Goal: Task Accomplishment & Management: Use online tool/utility

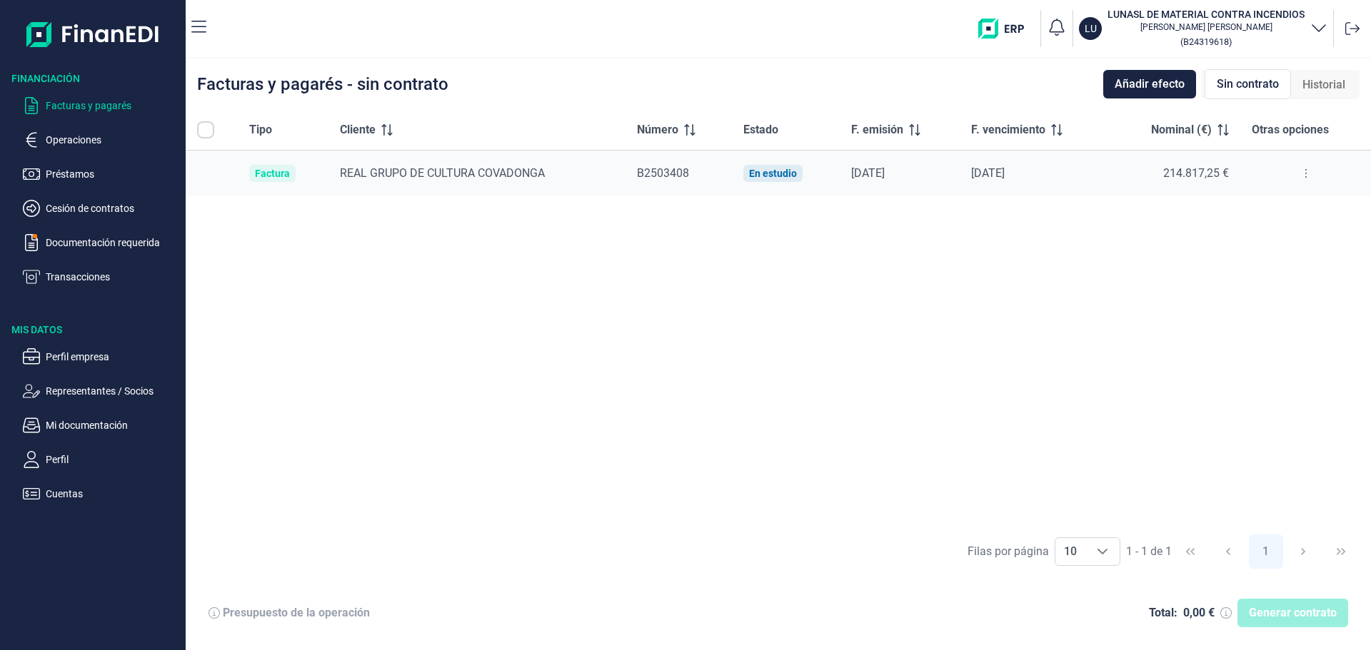
click at [205, 134] on input "All items unselected" at bounding box center [205, 129] width 17 height 17
checkbox input "false"
click at [1265, 88] on span "Sin contrato" at bounding box center [1247, 84] width 62 height 17
click at [1307, 171] on button at bounding box center [1306, 173] width 26 height 23
click at [1281, 210] on span "Ver detalle de la factura" at bounding box center [1253, 209] width 104 height 14
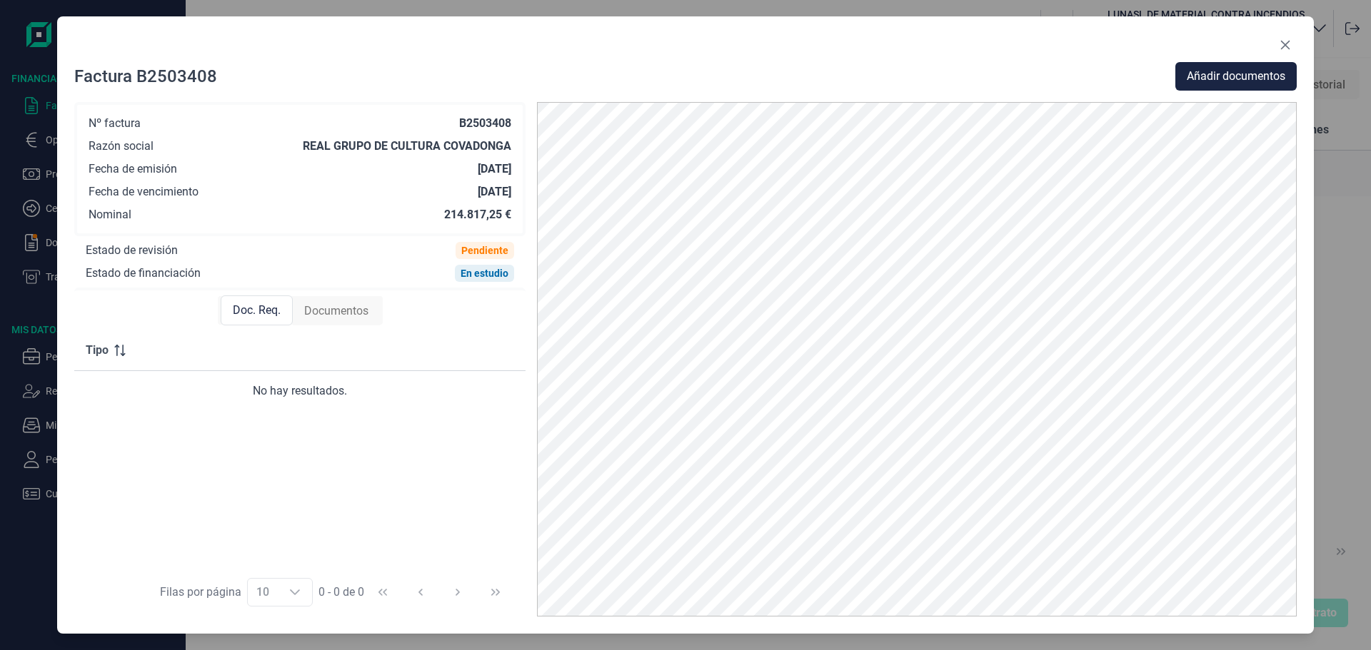
click at [243, 322] on div "Doc. Req." at bounding box center [257, 311] width 72 height 30
click at [319, 315] on span "Documentos" at bounding box center [336, 311] width 64 height 17
click at [251, 300] on div "Doc. Req." at bounding box center [256, 311] width 71 height 29
click at [326, 301] on div "Documentos" at bounding box center [336, 311] width 87 height 29
click at [1284, 42] on icon "Close" at bounding box center [1284, 44] width 11 height 11
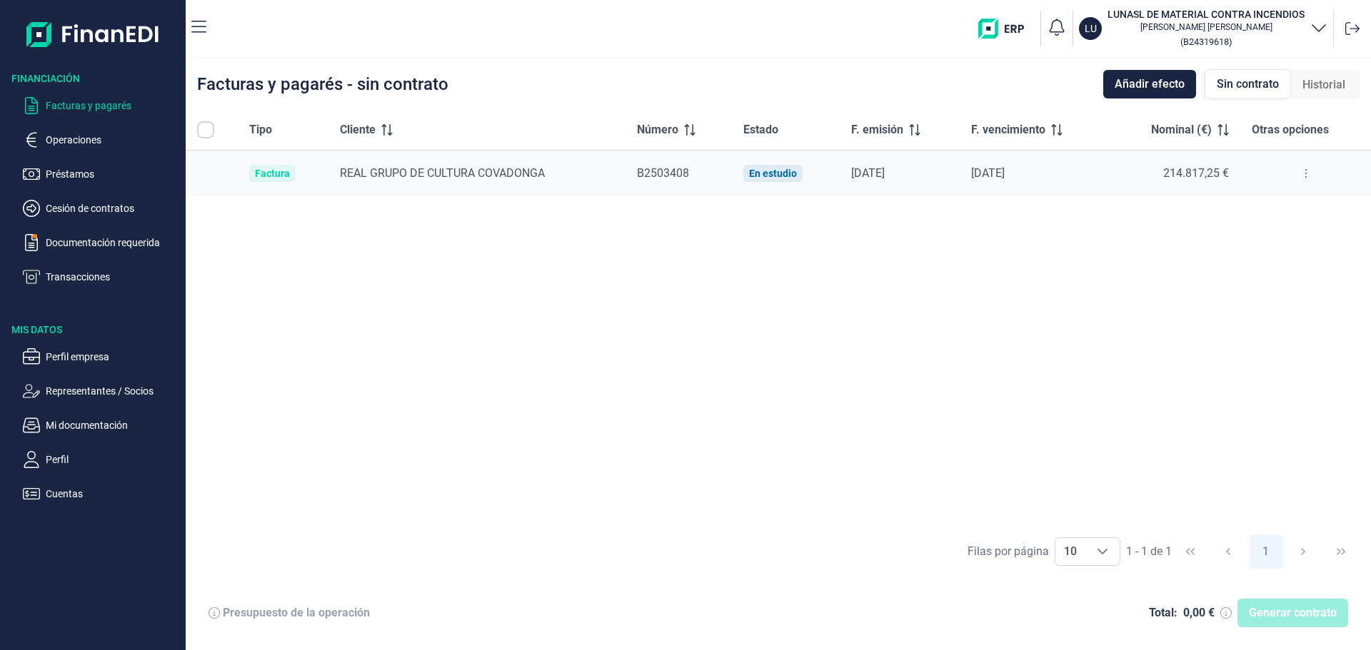
click at [1296, 614] on div "Generar contrato" at bounding box center [1292, 613] width 111 height 29
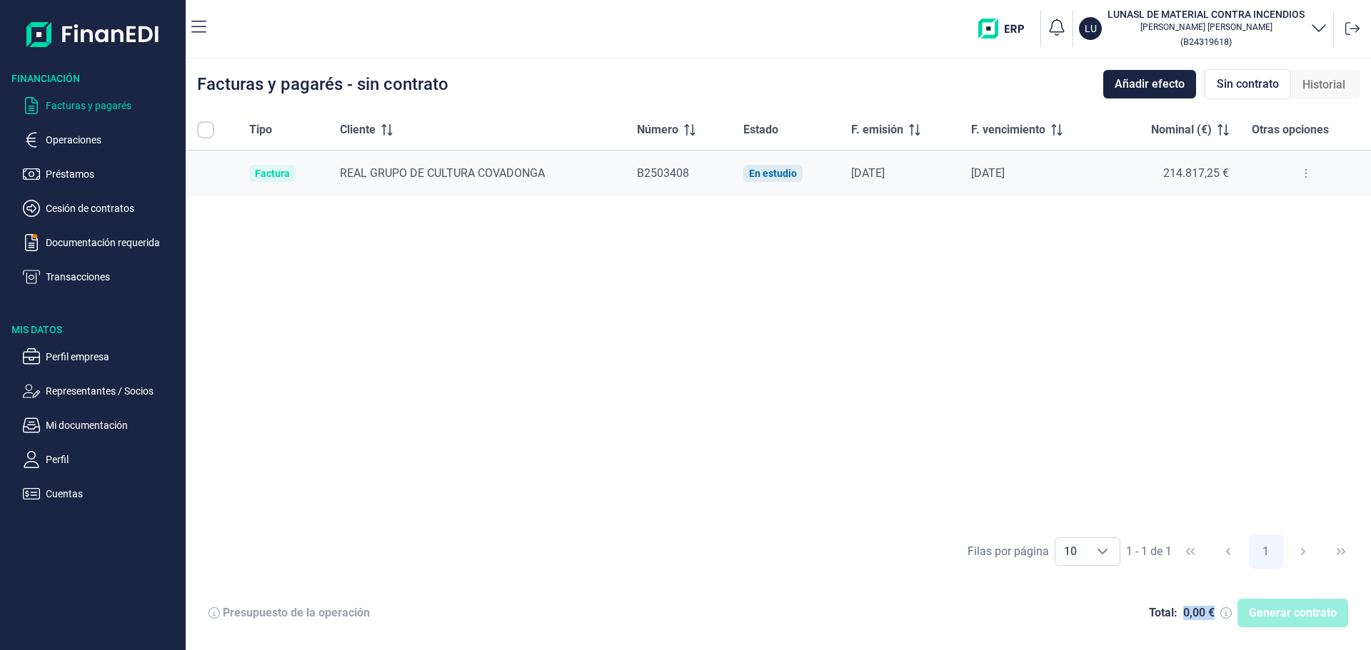
click at [1294, 614] on div "Generar contrato" at bounding box center [1292, 613] width 111 height 29
click at [1294, 615] on div "Generar contrato" at bounding box center [1292, 613] width 111 height 29
click at [1354, 28] on icon at bounding box center [1352, 28] width 14 height 14
